Goal: Transaction & Acquisition: Purchase product/service

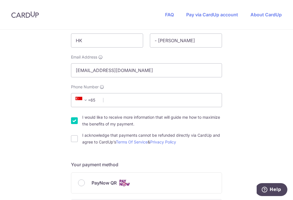
scroll to position [119, 0]
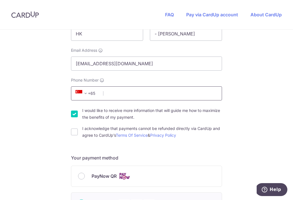
click at [128, 97] on input "Phone Number" at bounding box center [146, 93] width 151 height 14
type input "91918898"
click at [72, 115] on input "I would like to receive more information that will guide me how to maximize the…" at bounding box center [74, 114] width 7 height 7
checkbox input "false"
click at [76, 129] on div "I acknowledge that payments cannot be refunded directly via CardUp and agree to…" at bounding box center [146, 132] width 151 height 14
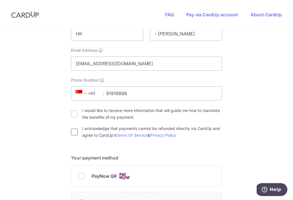
click at [75, 130] on input "I acknowledge that payments cannot be refunded directly via CardUp and agree to…" at bounding box center [74, 132] width 7 height 7
checkbox input "true"
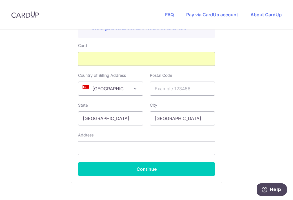
scroll to position [342, 0]
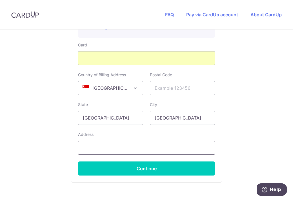
click at [130, 144] on input "text" at bounding box center [146, 148] width 137 height 14
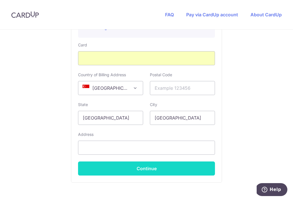
click at [164, 170] on button "Continue" at bounding box center [146, 169] width 137 height 14
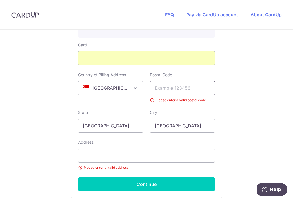
click at [172, 89] on input "text" at bounding box center [182, 88] width 65 height 14
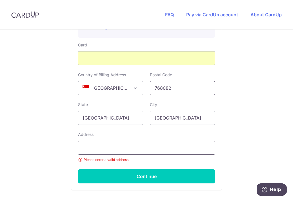
type input "768082"
click at [133, 150] on input "text" at bounding box center [146, 148] width 137 height 14
type input "2"
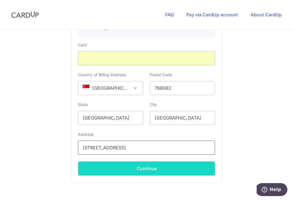
type input "[STREET_ADDRESS]"
click at [157, 165] on button "Continue" at bounding box center [146, 169] width 137 height 14
type input "**** 0553"
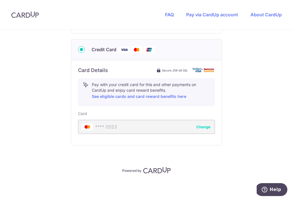
scroll to position [273, 0]
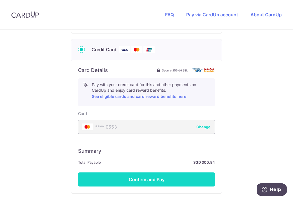
click at [155, 178] on button "Confirm and Pay" at bounding box center [146, 180] width 137 height 14
